Goal: Information Seeking & Learning: Learn about a topic

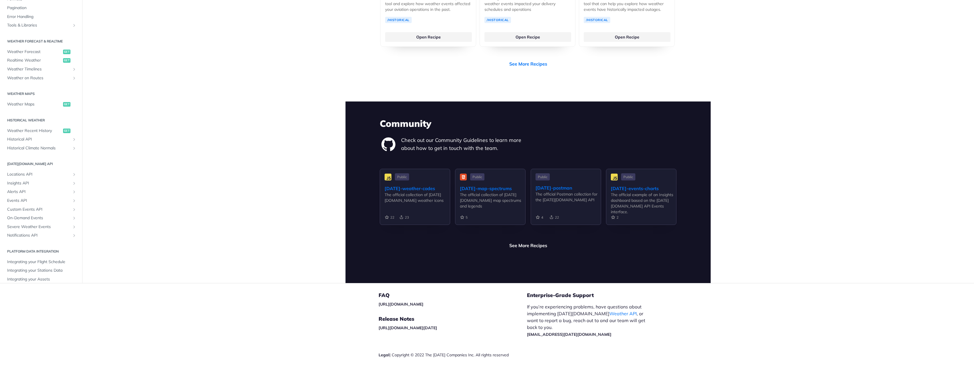
scroll to position [1001, 0]
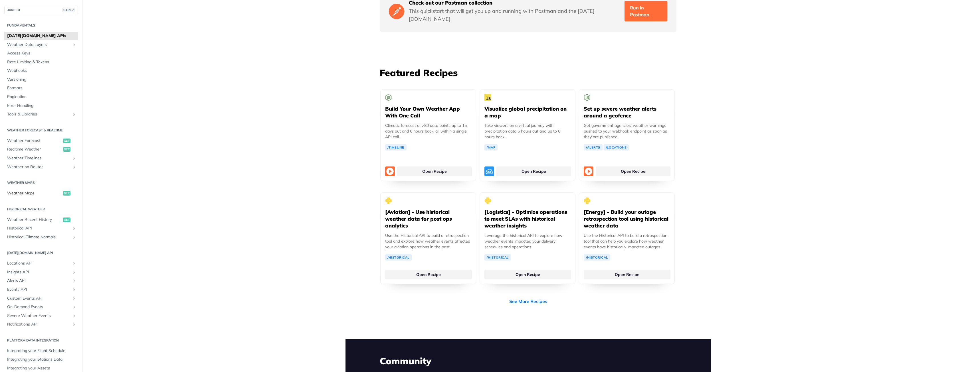
click at [33, 193] on span "Weather Maps" at bounding box center [34, 193] width 54 height 6
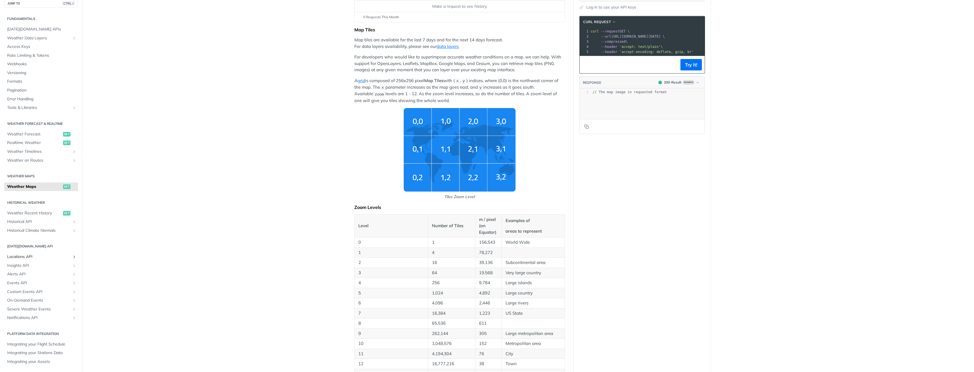
scroll to position [95, 0]
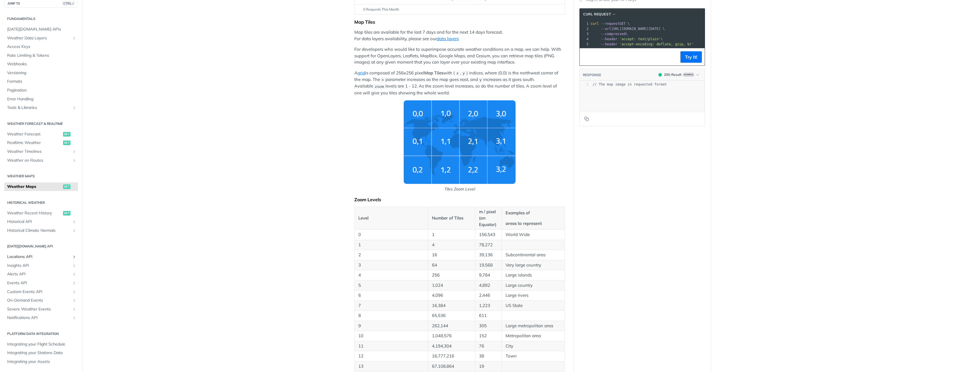
click at [31, 258] on span "Locations API" at bounding box center [38, 257] width 63 height 6
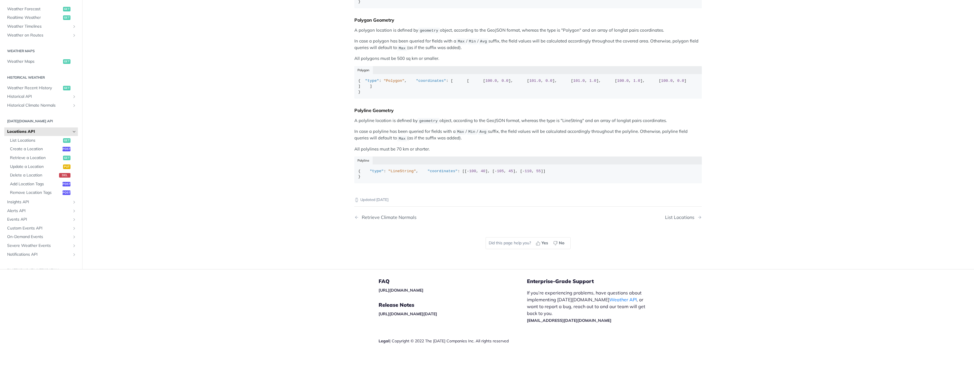
scroll to position [21, 0]
click at [33, 22] on link "Weather Forecast get" at bounding box center [41, 17] width 74 height 9
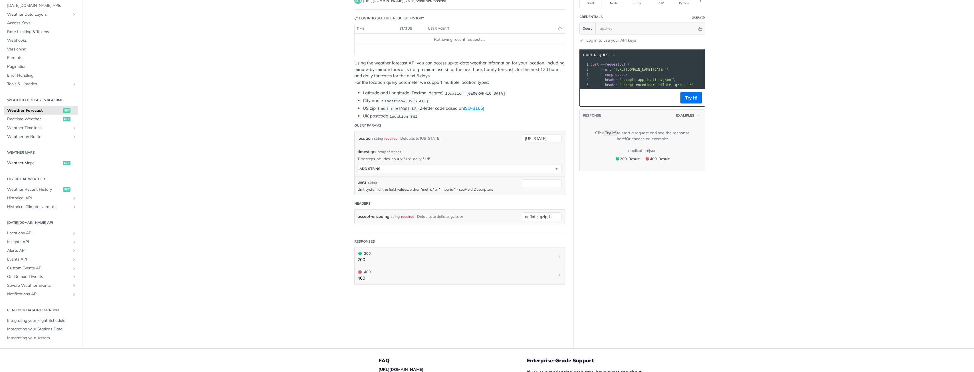
scroll to position [36, 0]
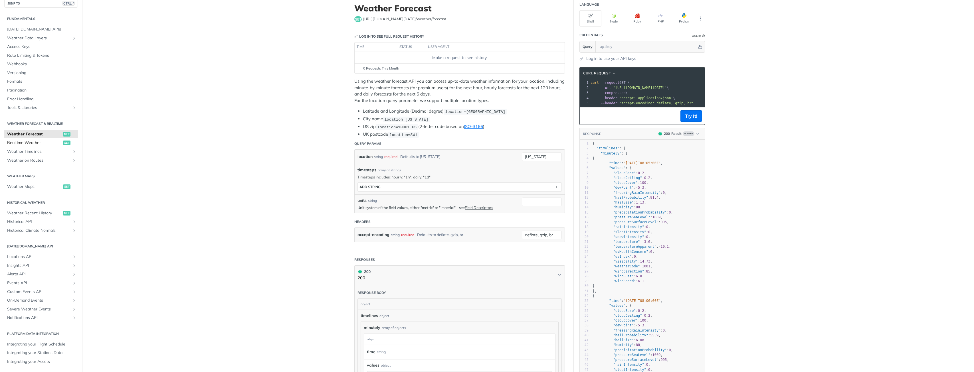
click at [35, 142] on span "Realtime Weather" at bounding box center [34, 143] width 54 height 6
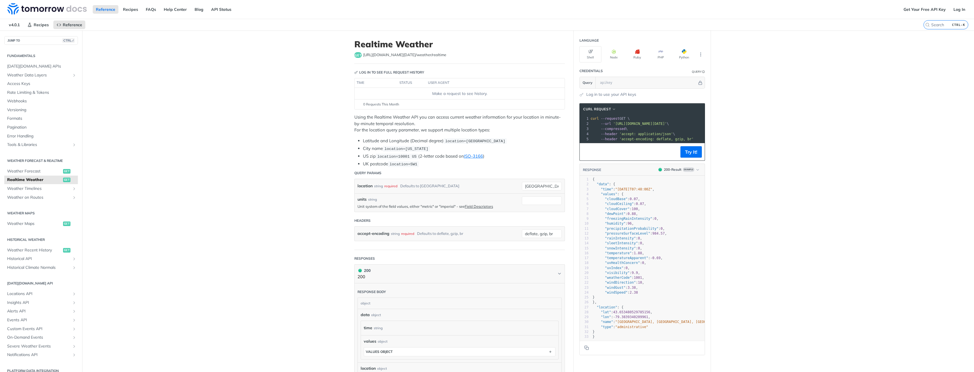
click at [27, 45] on div "Fundamentals Tomorrow.io APIs Weather Data Layers Core Probabilistic Forecastin…" at bounding box center [41, 227] width 82 height 365
click at [34, 77] on span "Weather Data Layers" at bounding box center [38, 75] width 63 height 6
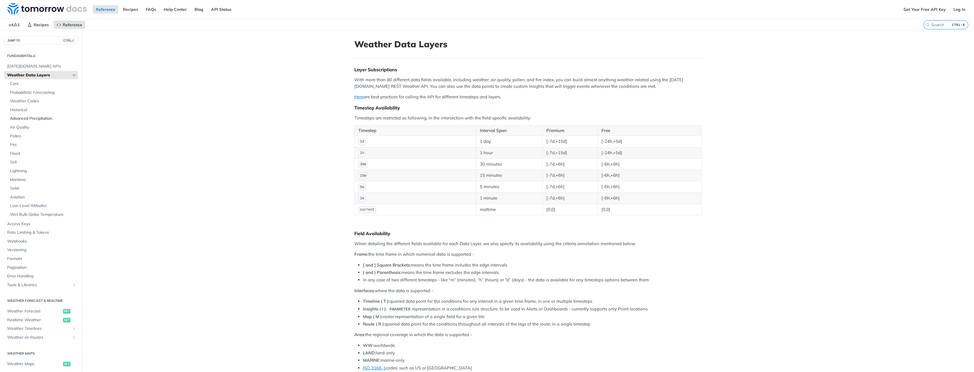
click at [27, 118] on span "Advanced Precipitation" at bounding box center [43, 119] width 66 height 6
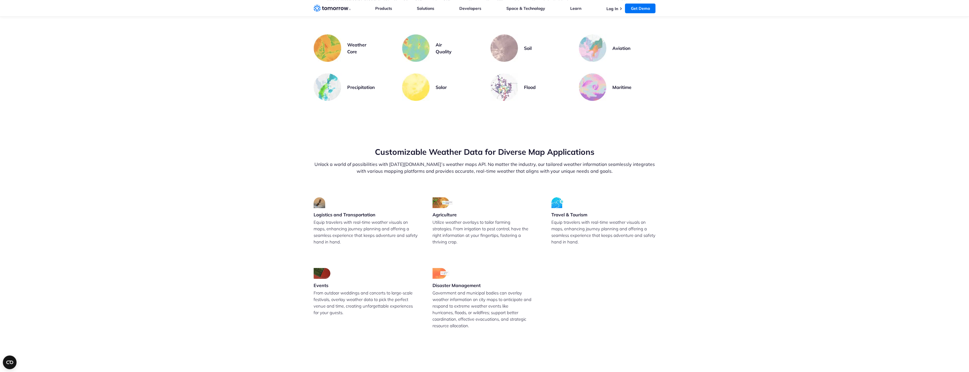
scroll to position [1236, 0]
click at [354, 83] on h3 "Precipitation" at bounding box center [361, 86] width 28 height 7
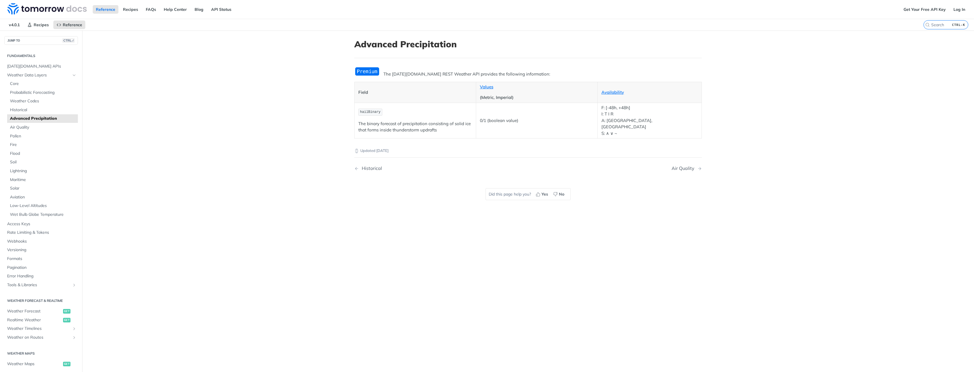
click at [364, 74] on img "Expand image" at bounding box center [367, 71] width 26 height 9
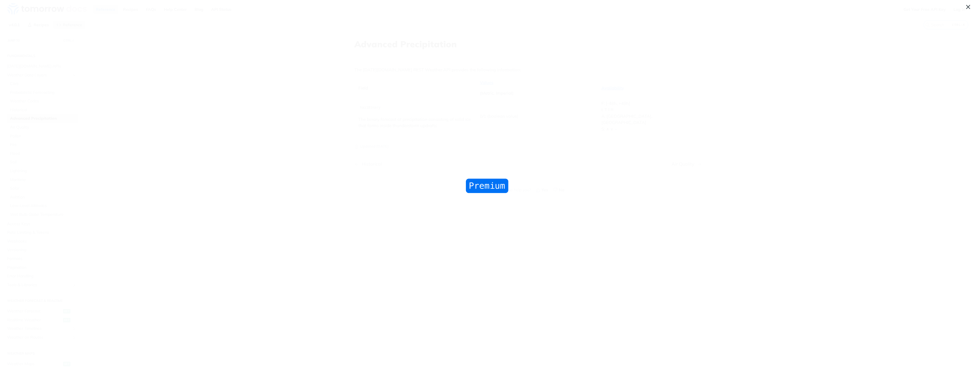
click at [486, 185] on img "Collapse image" at bounding box center [486, 186] width 45 height 17
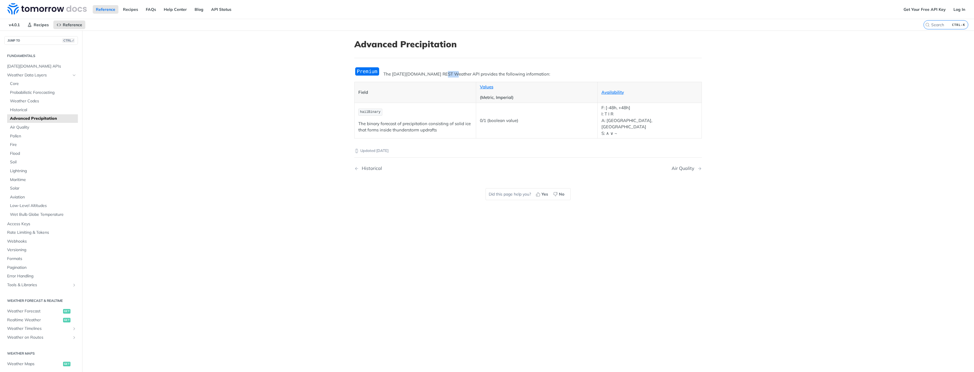
drag, startPoint x: 443, startPoint y: 71, endPoint x: 500, endPoint y: 70, distance: 56.5
click at [465, 71] on p "The Tomorrow.io REST Weather API provides the following information:" at bounding box center [527, 74] width 347 height 7
click at [500, 70] on div "The Tomorrow.io REST Weather API provides the following information: Field Valu…" at bounding box center [527, 103] width 347 height 72
drag, startPoint x: 416, startPoint y: 72, endPoint x: 476, endPoint y: 75, distance: 59.9
click at [475, 75] on p "The Tomorrow.io REST Weather API provides the following information:" at bounding box center [527, 74] width 347 height 7
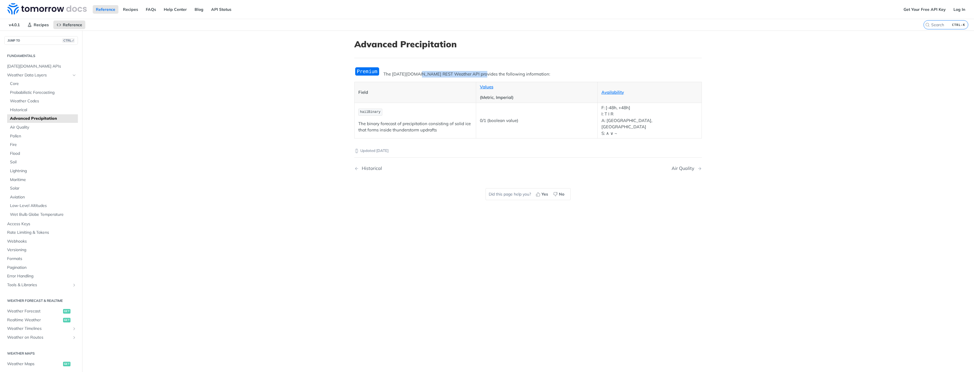
click at [476, 75] on p "The Tomorrow.io REST Weather API provides the following information:" at bounding box center [527, 74] width 347 height 7
click at [951, 9] on link "Log In" at bounding box center [959, 9] width 18 height 9
click at [67, 10] on img at bounding box center [46, 8] width 79 height 11
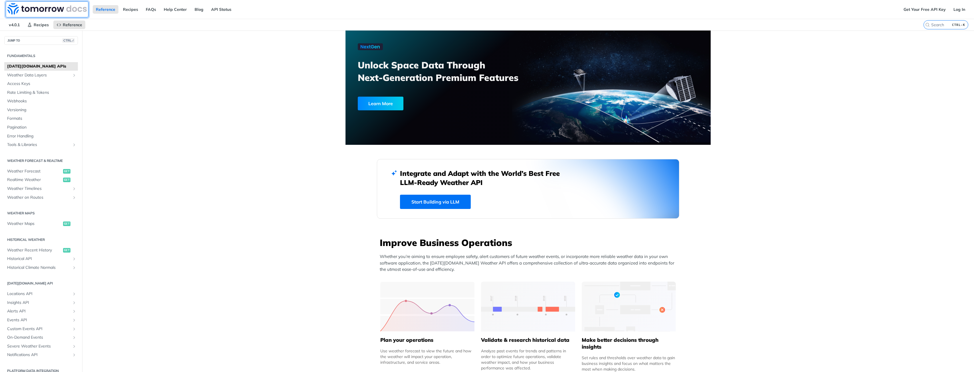
click at [76, 8] on img at bounding box center [46, 8] width 79 height 11
